Goal: Navigation & Orientation: Find specific page/section

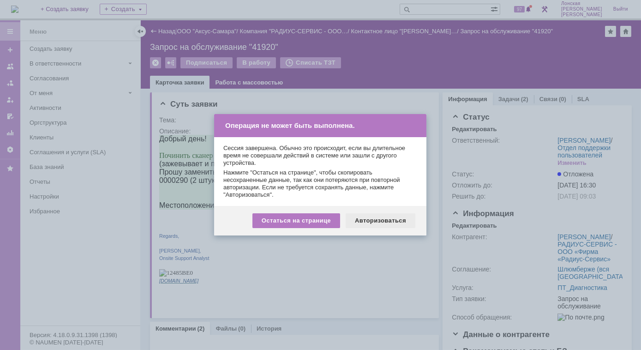
click at [364, 215] on div "Авторизоваться" at bounding box center [381, 220] width 70 height 15
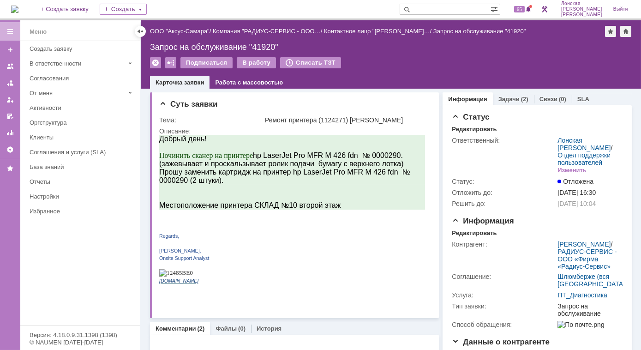
click at [18, 11] on img at bounding box center [14, 9] width 7 height 7
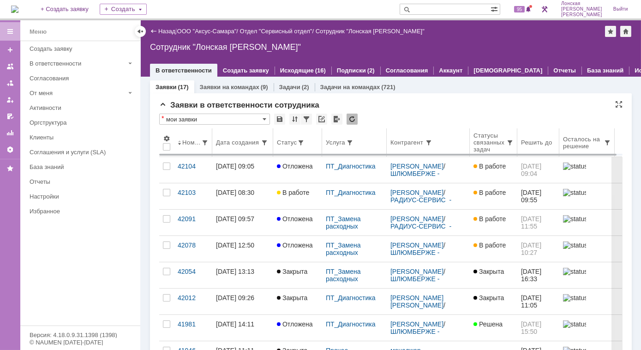
click at [285, 143] on div "Статус" at bounding box center [287, 142] width 20 height 7
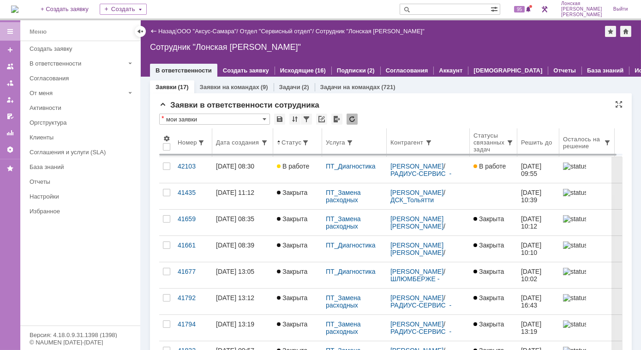
click at [279, 144] on span at bounding box center [279, 142] width 4 height 7
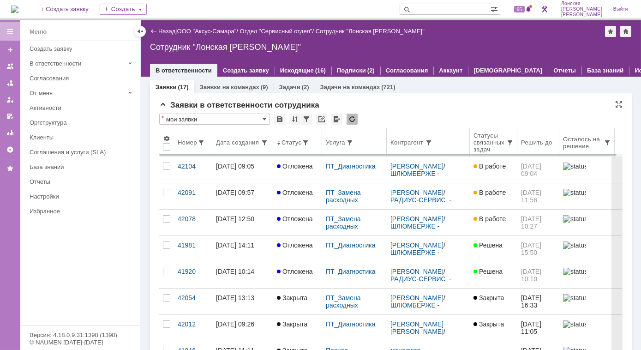
click at [278, 148] on th "Статус" at bounding box center [297, 142] width 49 height 29
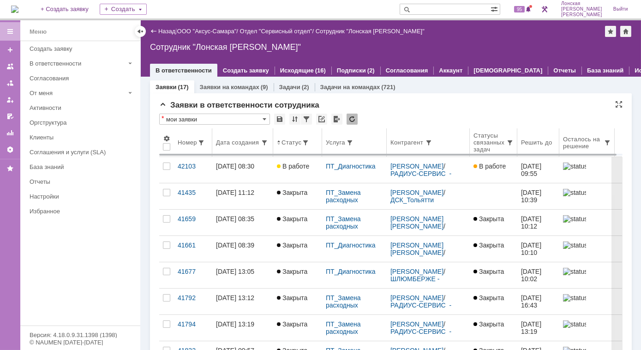
click at [247, 147] on th "Дата создания" at bounding box center [242, 142] width 61 height 29
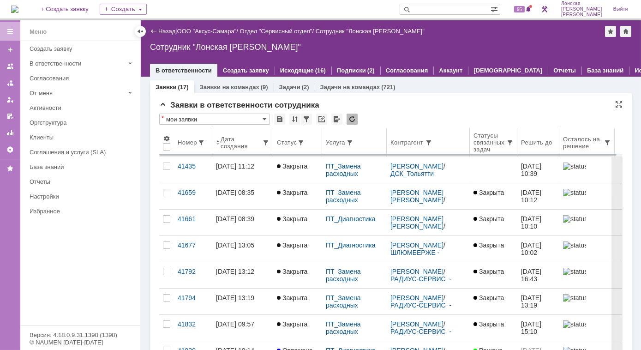
click at [221, 146] on div "Дата создания" at bounding box center [242, 143] width 42 height 14
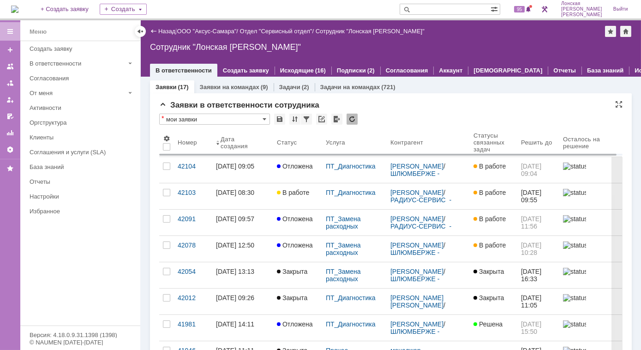
click at [389, 109] on div "Заявки в ответственности сотрудника" at bounding box center [390, 105] width 463 height 9
click at [18, 8] on img at bounding box center [14, 9] width 7 height 7
